Goal: Check status: Check status

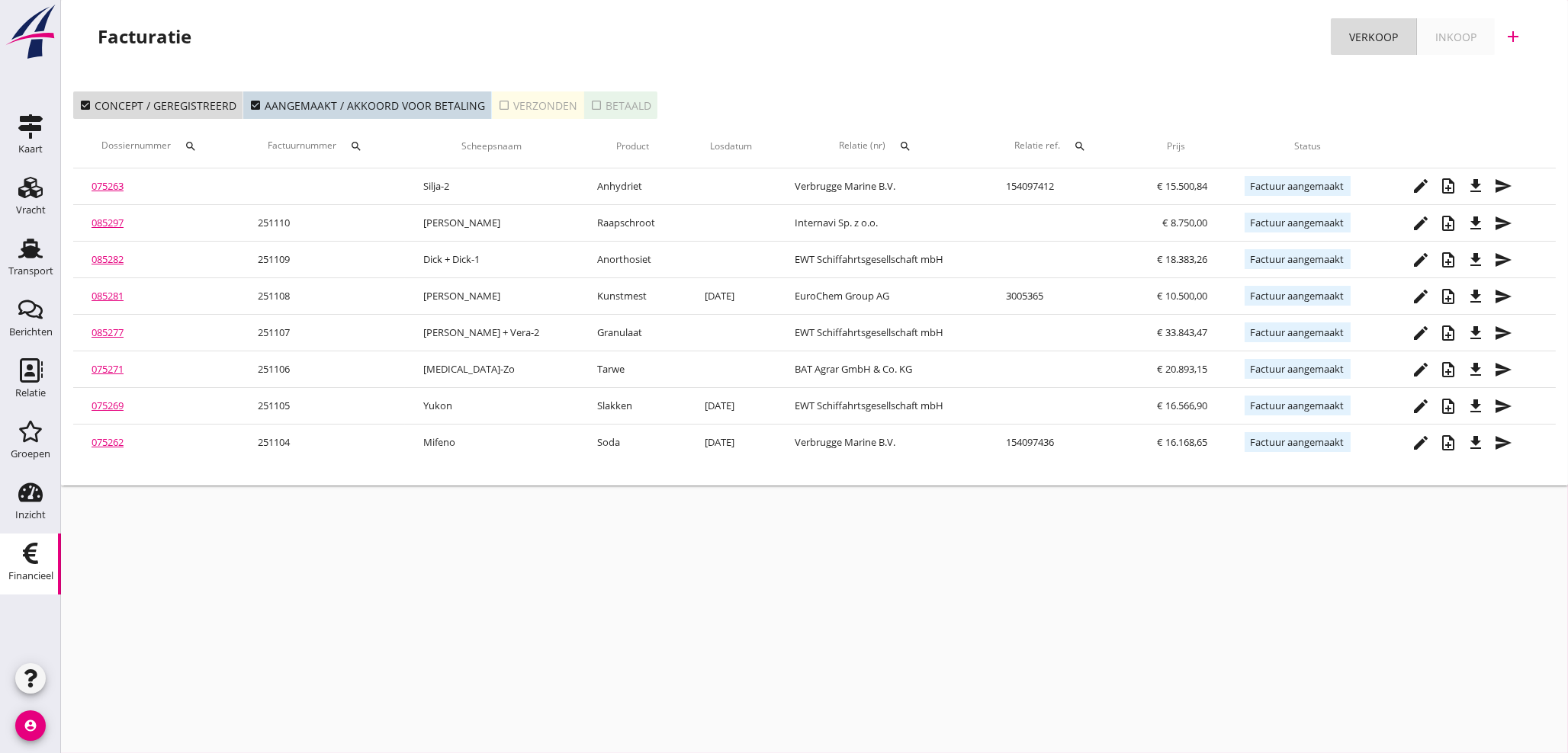
click at [459, 681] on div "cancel You are impersonating another user. Facturatie Verkoop Inkoop add check_…" at bounding box center [814, 376] width 1507 height 753
click at [31, 265] on div "Transport" at bounding box center [31, 271] width 45 height 21
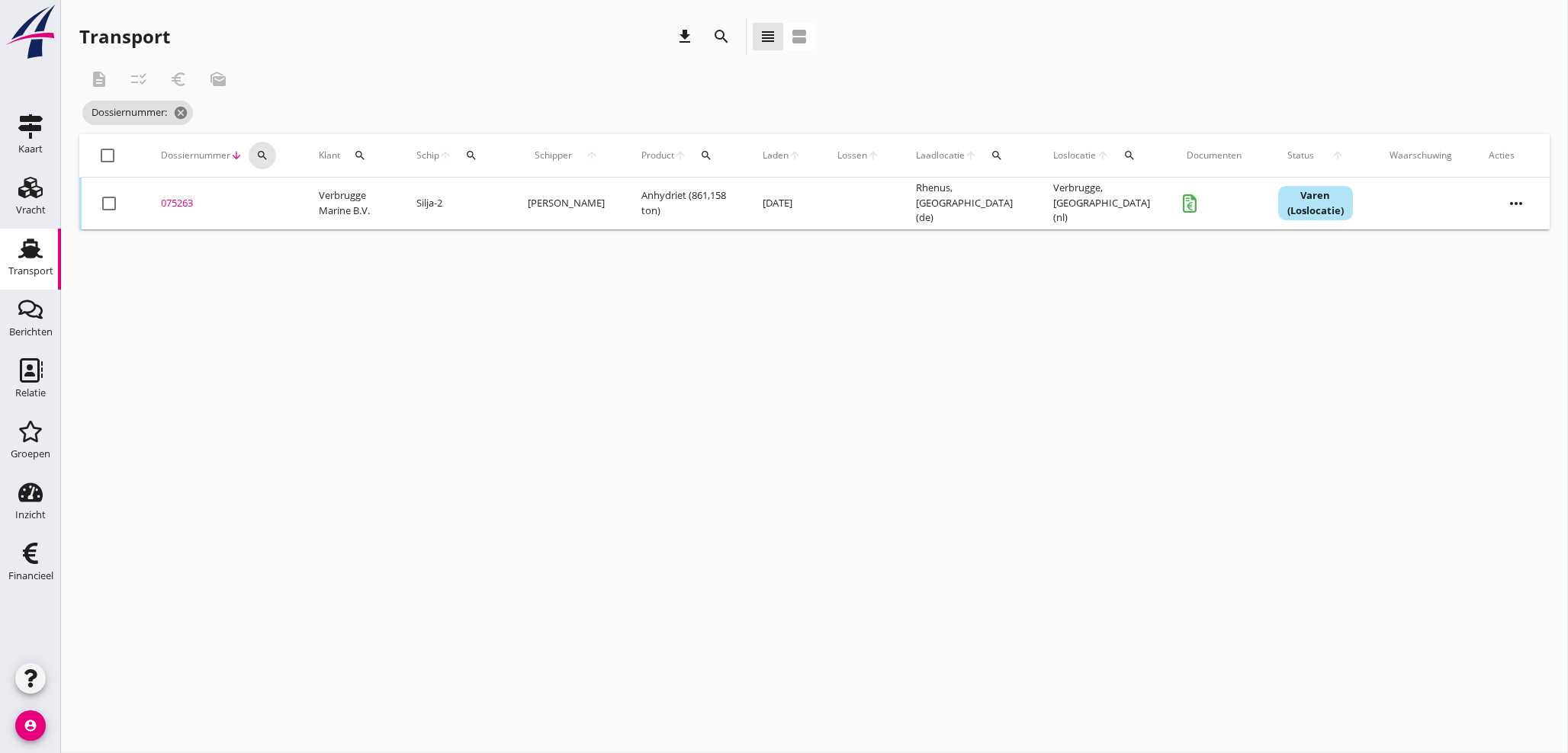
drag, startPoint x: 256, startPoint y: 151, endPoint x: 263, endPoint y: 178, distance: 27.9
click at [258, 151] on icon "search" at bounding box center [262, 155] width 13 height 13
click at [271, 199] on input "Zoeken op dossiernummer..." at bounding box center [333, 199] width 159 height 24
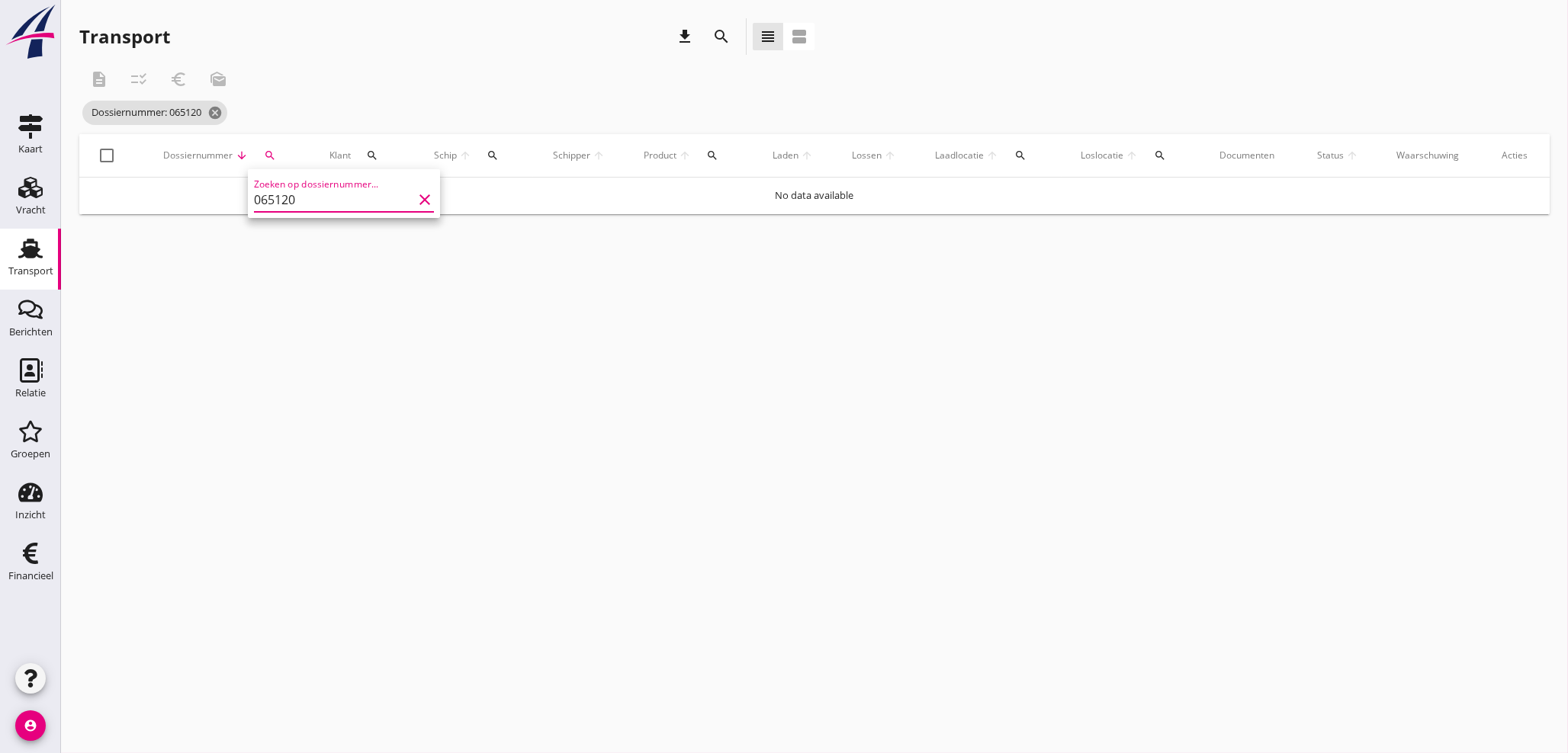
type input "065120"
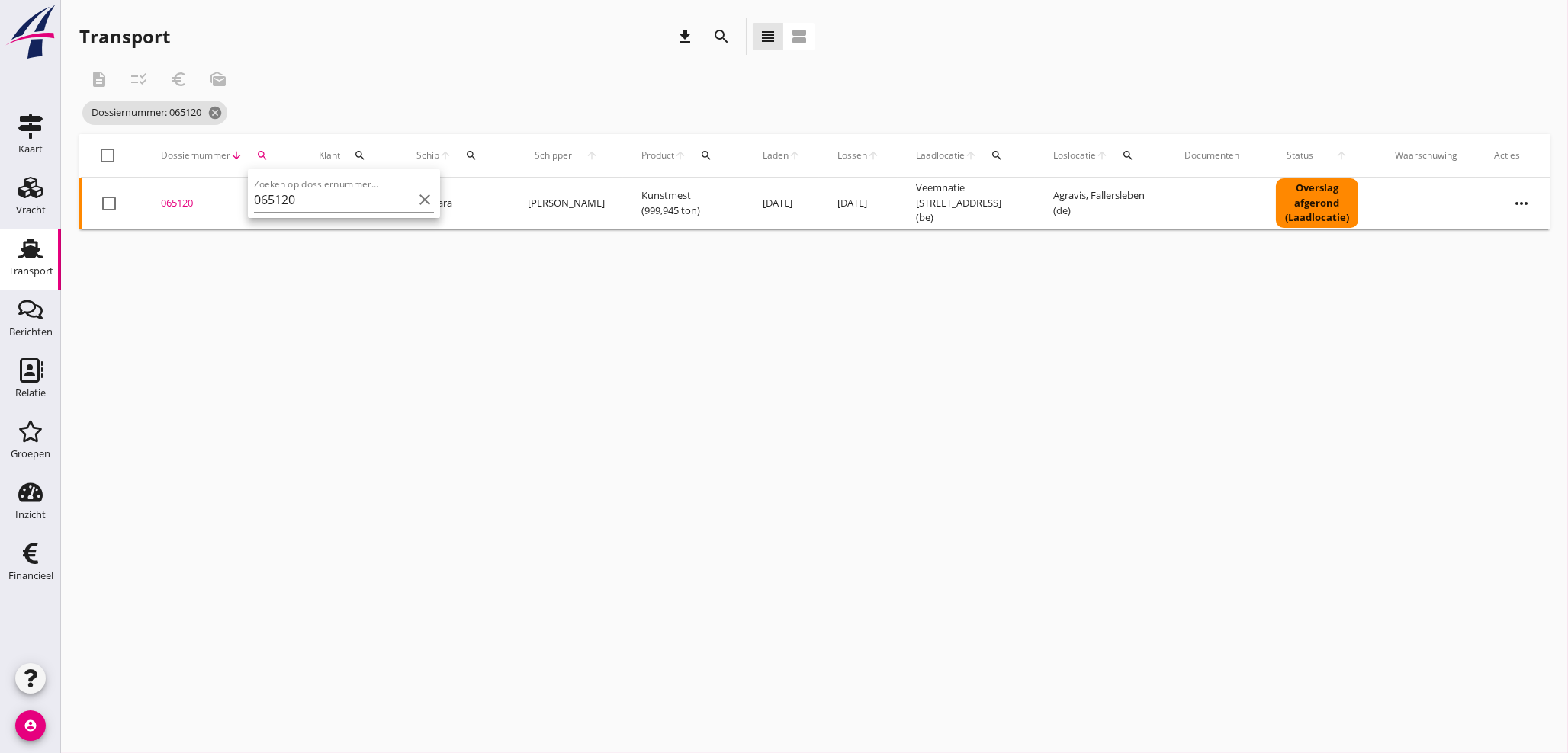
click at [174, 197] on div "065120" at bounding box center [221, 203] width 121 height 15
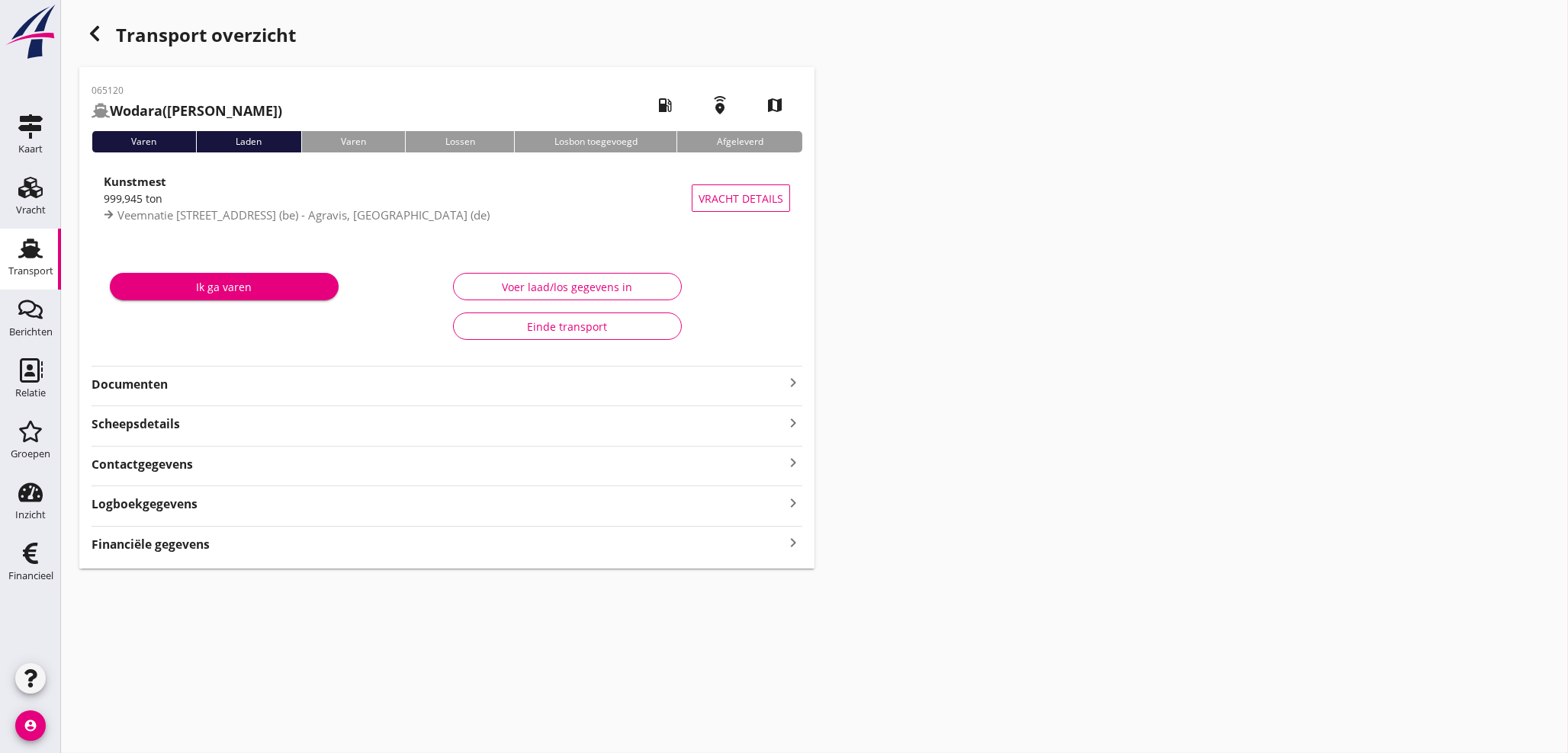
click at [166, 536] on strong "Financiële gegevens" at bounding box center [151, 545] width 119 height 17
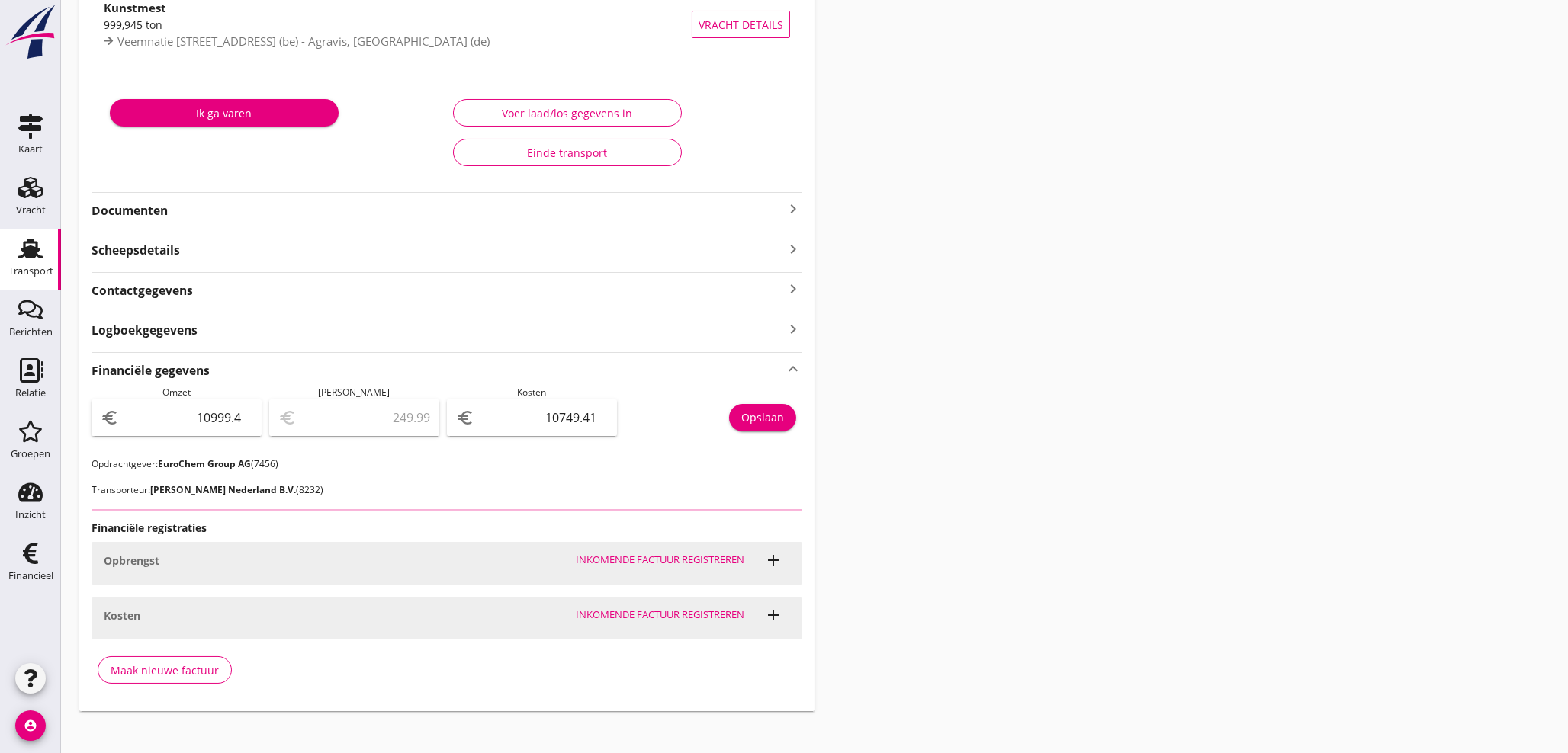
scroll to position [186, 0]
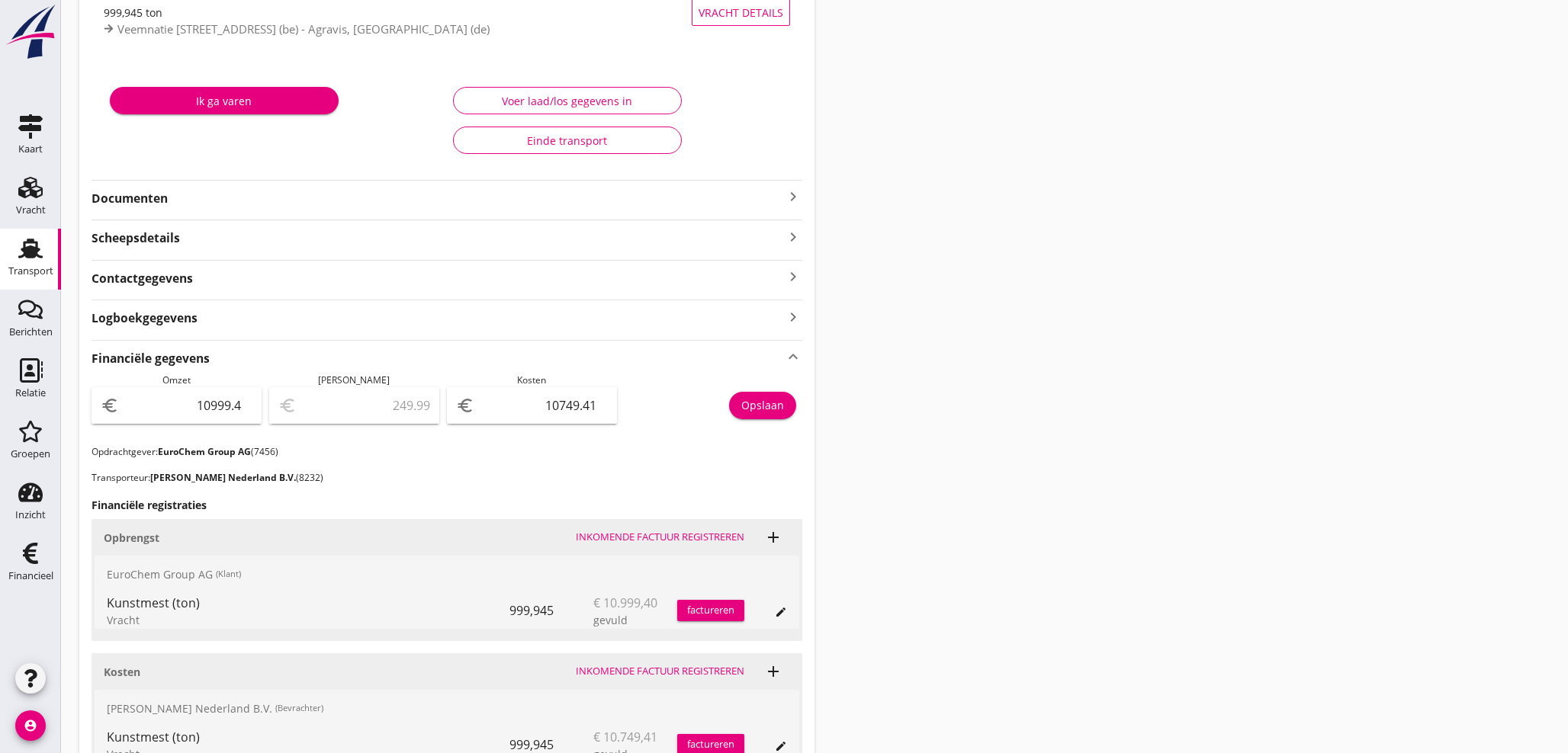
click at [790, 196] on icon "keyboard_arrow_right" at bounding box center [792, 196] width 18 height 18
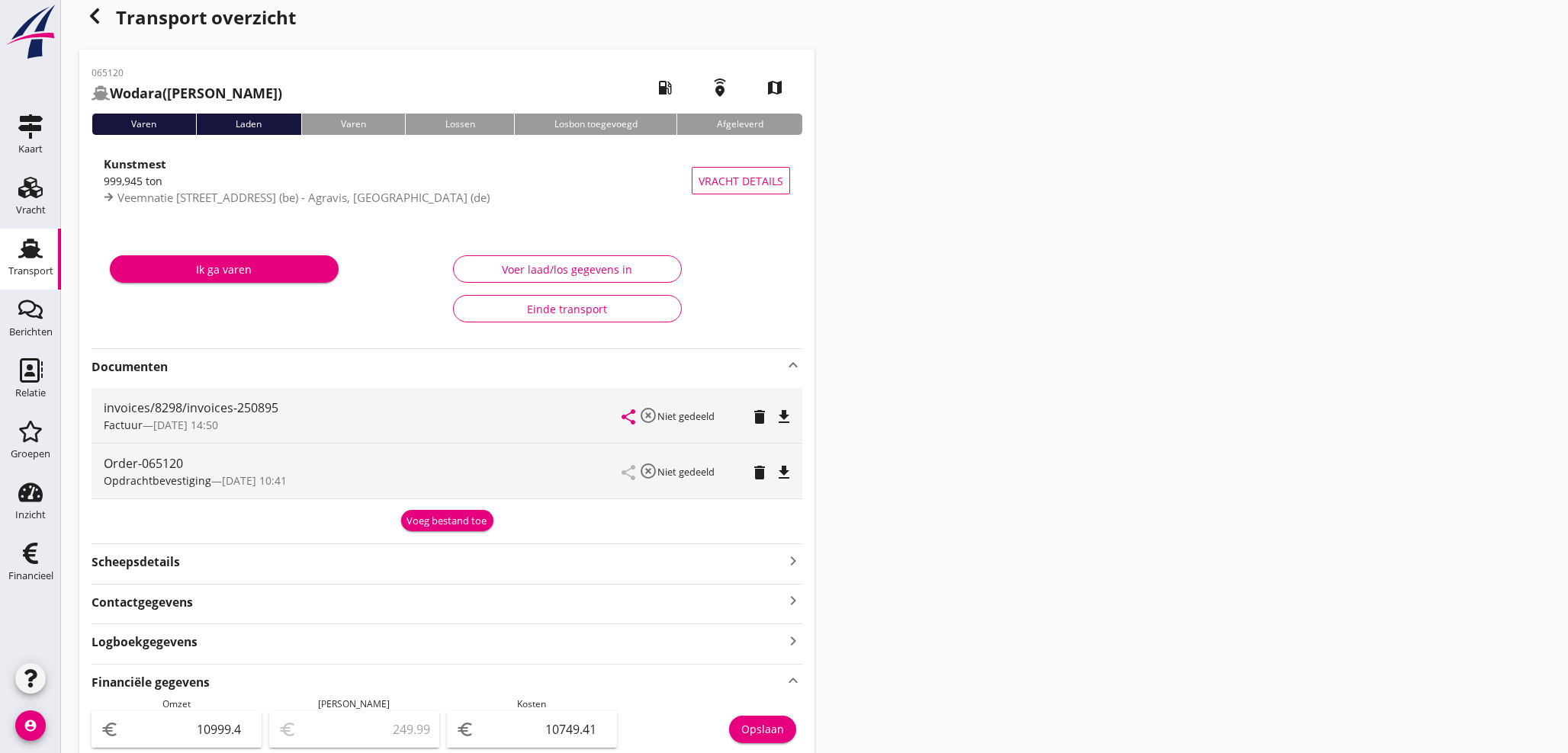
scroll to position [16, 0]
